Goal: Task Accomplishment & Management: Manage account settings

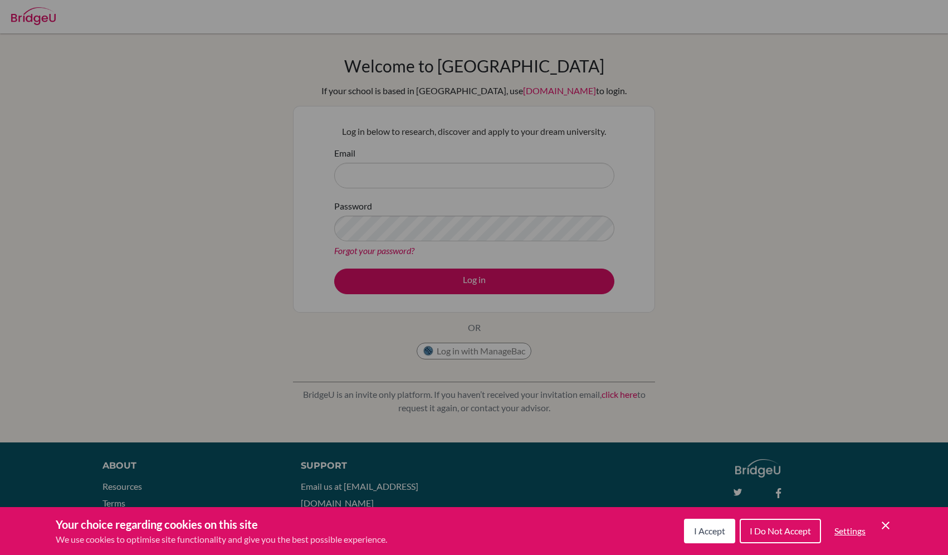
click at [414, 169] on div "Cookie Preferences" at bounding box center [474, 277] width 948 height 555
click at [412, 176] on div "Cookie Preferences" at bounding box center [474, 277] width 948 height 555
click at [890, 528] on icon "Cookie Control Close Icon" at bounding box center [885, 524] width 13 height 13
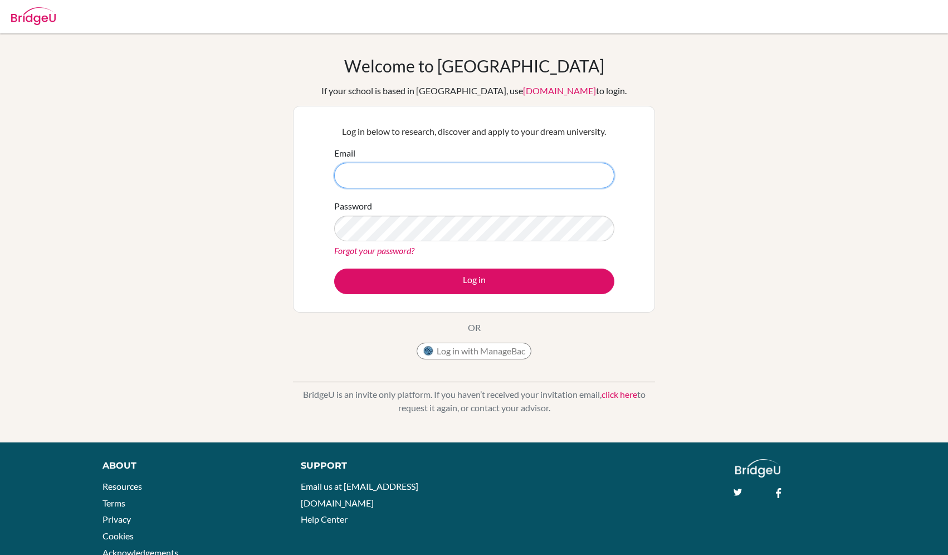
click at [423, 180] on input "Email" at bounding box center [474, 176] width 280 height 26
paste input "edison.huang@iis.kh.edu.tw"
type input "edison.huang@iis.kh.edu.tw"
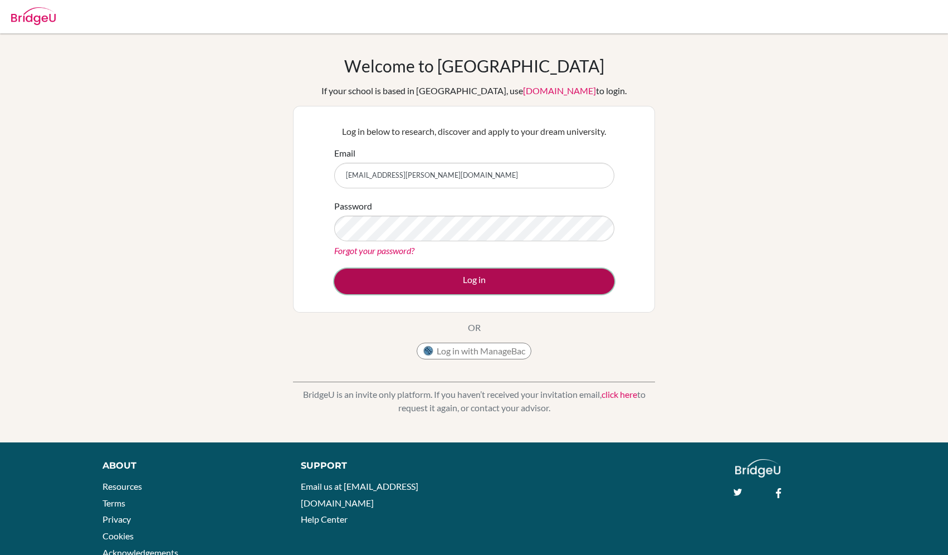
click at [476, 293] on button "Log in" at bounding box center [474, 281] width 280 height 26
